Goal: Task Accomplishment & Management: Use online tool/utility

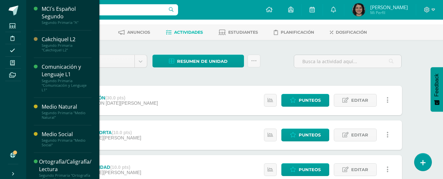
scroll to position [9, 0]
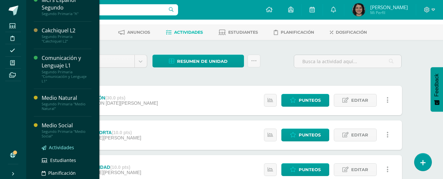
click at [62, 145] on span "Actividades" at bounding box center [61, 148] width 25 height 6
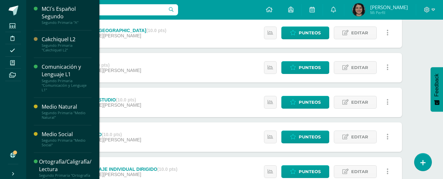
scroll to position [33, 0]
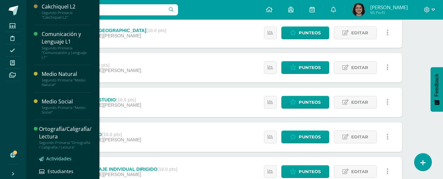
click at [54, 157] on span "Actividades" at bounding box center [58, 159] width 25 height 6
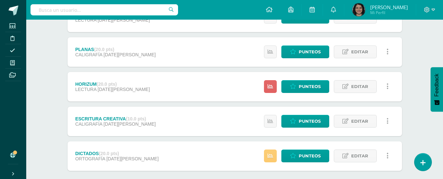
scroll to position [164, 0]
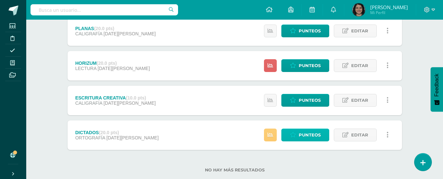
click at [318, 135] on span "Punteos" at bounding box center [310, 135] width 22 height 12
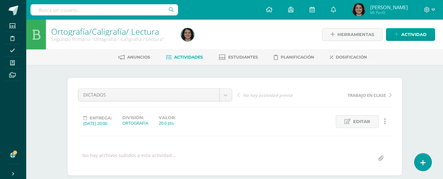
click at [196, 58] on span "Actividades" at bounding box center [188, 57] width 29 height 5
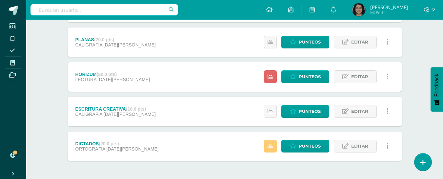
scroll to position [178, 0]
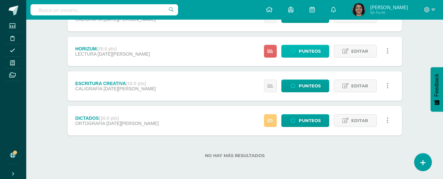
click at [302, 55] on span "Punteos" at bounding box center [310, 51] width 22 height 12
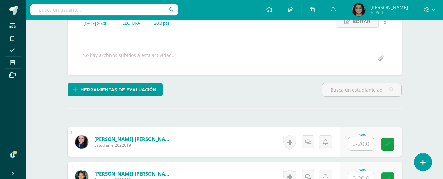
scroll to position [101, 0]
click at [13, 156] on icon at bounding box center [12, 155] width 5 height 5
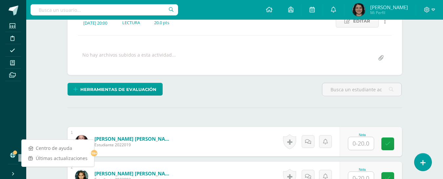
click at [13, 155] on icon at bounding box center [12, 155] width 5 height 5
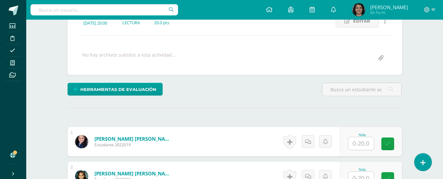
click at [12, 155] on icon at bounding box center [12, 155] width 5 height 5
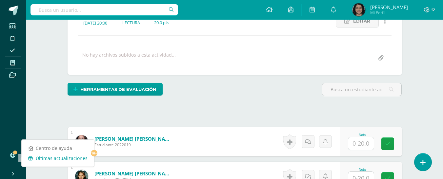
click at [46, 159] on link "Últimas actualizaciones 10+" at bounding box center [58, 158] width 72 height 10
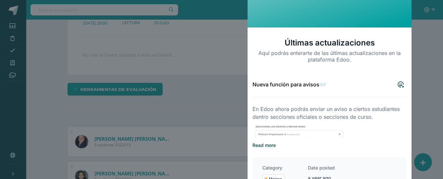
scroll to position [0, 0]
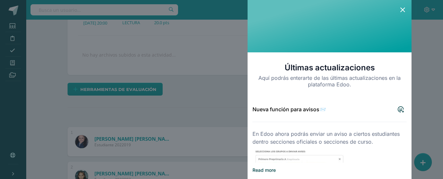
click at [400, 8] on icon at bounding box center [403, 10] width 8 height 8
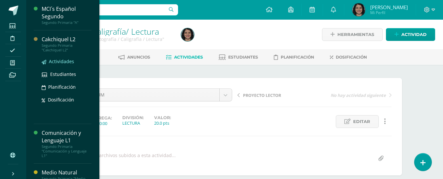
click at [69, 64] on span "Actividades" at bounding box center [61, 61] width 25 height 6
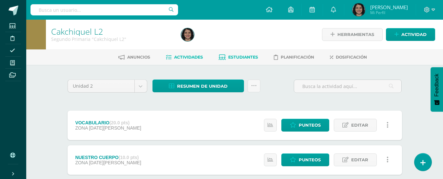
click at [235, 57] on span "Estudiantes" at bounding box center [243, 57] width 30 height 5
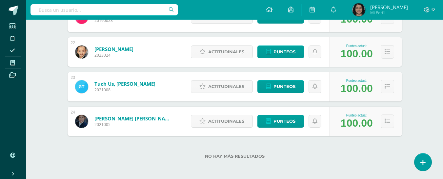
scroll to position [836, 0]
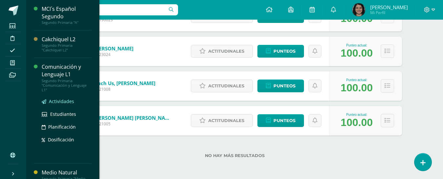
click at [56, 98] on link "Actividades" at bounding box center [67, 102] width 50 height 8
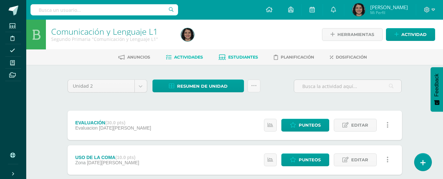
click at [243, 57] on span "Estudiantes" at bounding box center [243, 57] width 30 height 5
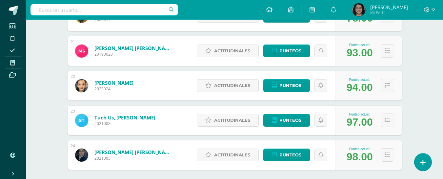
scroll to position [770, 0]
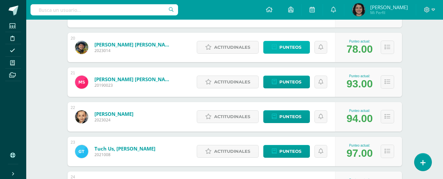
click at [288, 48] on span "Punteos" at bounding box center [290, 47] width 22 height 12
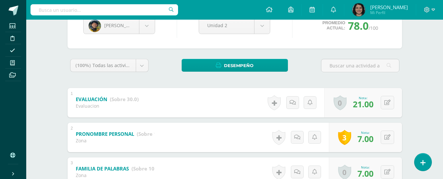
scroll to position [71, 0]
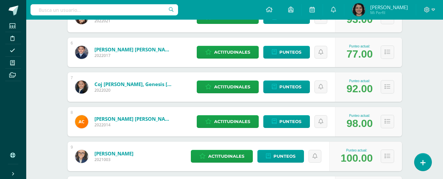
scroll to position [278, 0]
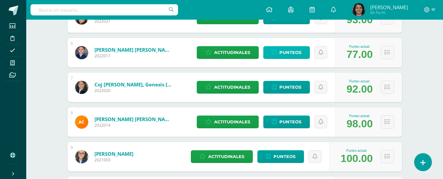
click at [295, 50] on span "Punteos" at bounding box center [290, 53] width 22 height 12
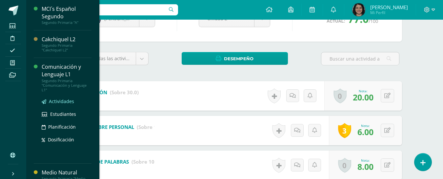
scroll to position [33, 0]
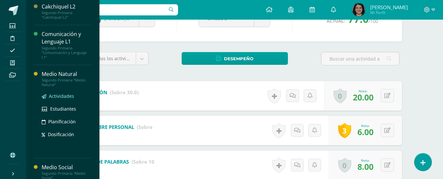
click at [66, 96] on span "Actividades" at bounding box center [61, 96] width 25 height 6
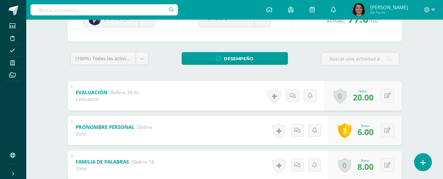
scroll to position [9, 0]
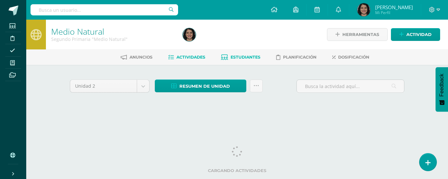
click at [239, 60] on link "Estudiantes" at bounding box center [240, 57] width 39 height 10
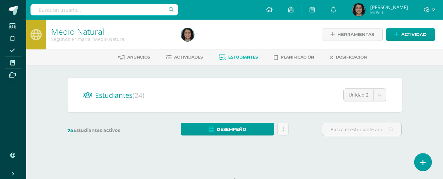
click at [238, 59] on span "Estudiantes" at bounding box center [243, 57] width 30 height 5
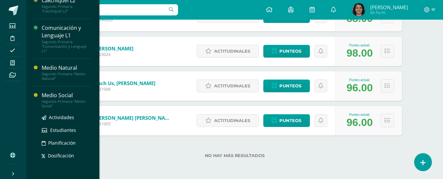
scroll to position [74, 0]
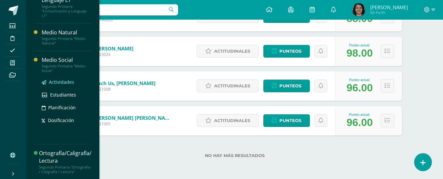
click at [67, 83] on span "Actividades" at bounding box center [61, 82] width 25 height 6
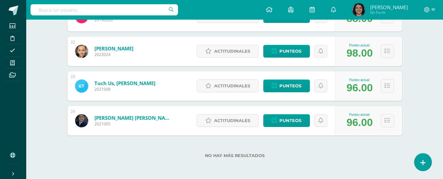
scroll to position [9, 0]
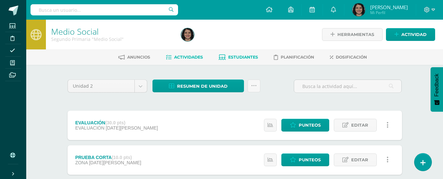
click at [233, 55] on span "Estudiantes" at bounding box center [243, 57] width 30 height 5
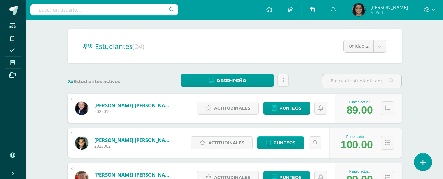
scroll to position [9, 0]
click at [286, 109] on span "Punteos" at bounding box center [290, 108] width 22 height 12
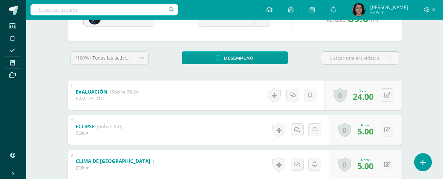
scroll to position [50, 0]
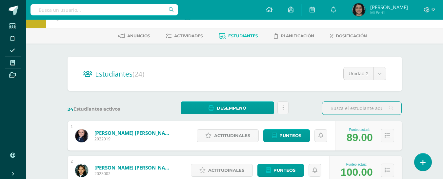
scroll to position [33, 0]
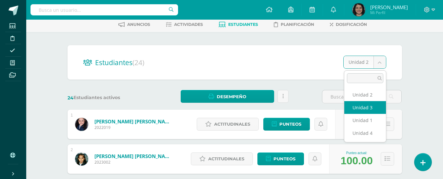
select select "/dashboard/teacher/section/1235/students/?unit=58333"
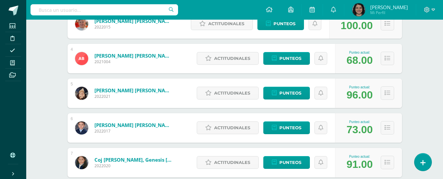
scroll to position [180, 0]
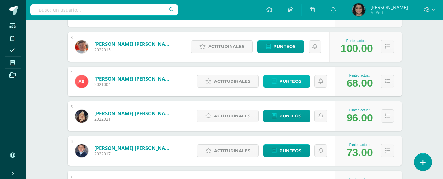
click at [272, 83] on icon at bounding box center [274, 82] width 5 height 6
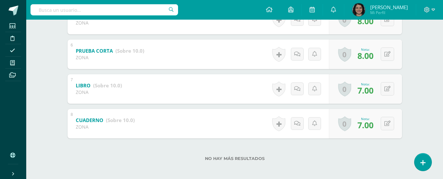
scroll to position [301, 0]
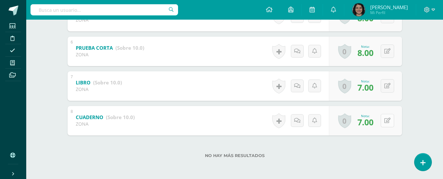
click at [384, 123] on button at bounding box center [387, 120] width 13 height 13
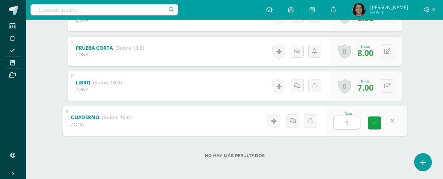
type input "10"
click at [378, 125] on link at bounding box center [374, 122] width 13 height 13
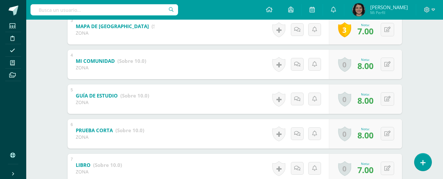
scroll to position [202, 0]
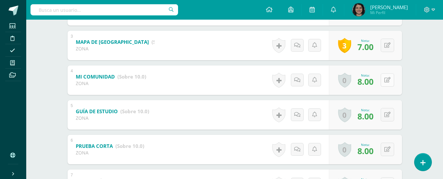
click at [386, 84] on button at bounding box center [387, 79] width 13 height 13
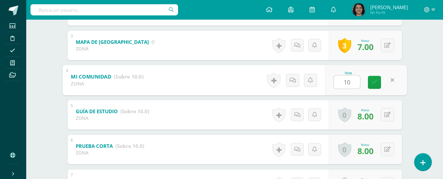
type input "10"
click at [421, 75] on div "Medio Social Segundo Primaria "Medio Social" Herramientas Detalle de asistencia…" at bounding box center [234, 47] width 417 height 460
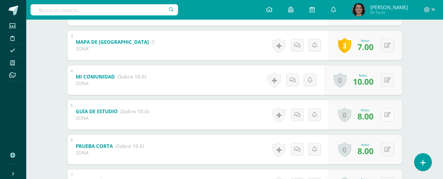
click at [387, 114] on button at bounding box center [387, 114] width 13 height 13
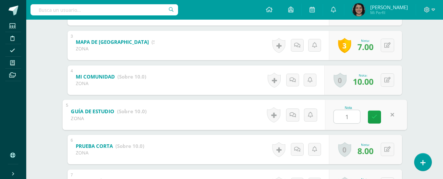
type input "10"
click at [377, 117] on icon at bounding box center [374, 117] width 6 height 6
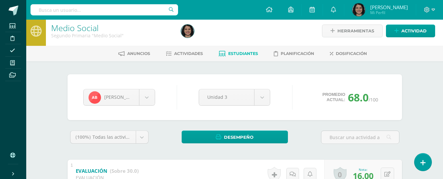
scroll to position [0, 0]
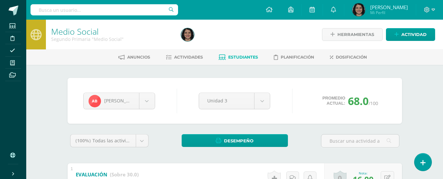
click at [248, 55] on span "Estudiantes" at bounding box center [243, 57] width 30 height 5
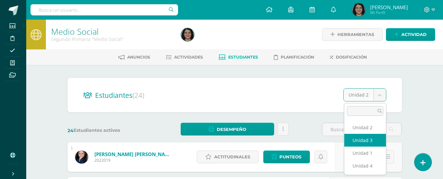
select select "/dashboard/teacher/section/1235/students/?unit=58333"
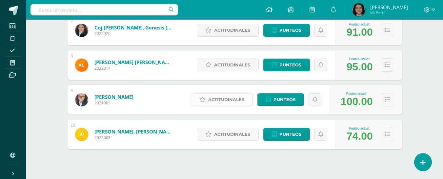
scroll to position [347, 0]
